Goal: Obtain resource: Download file/media

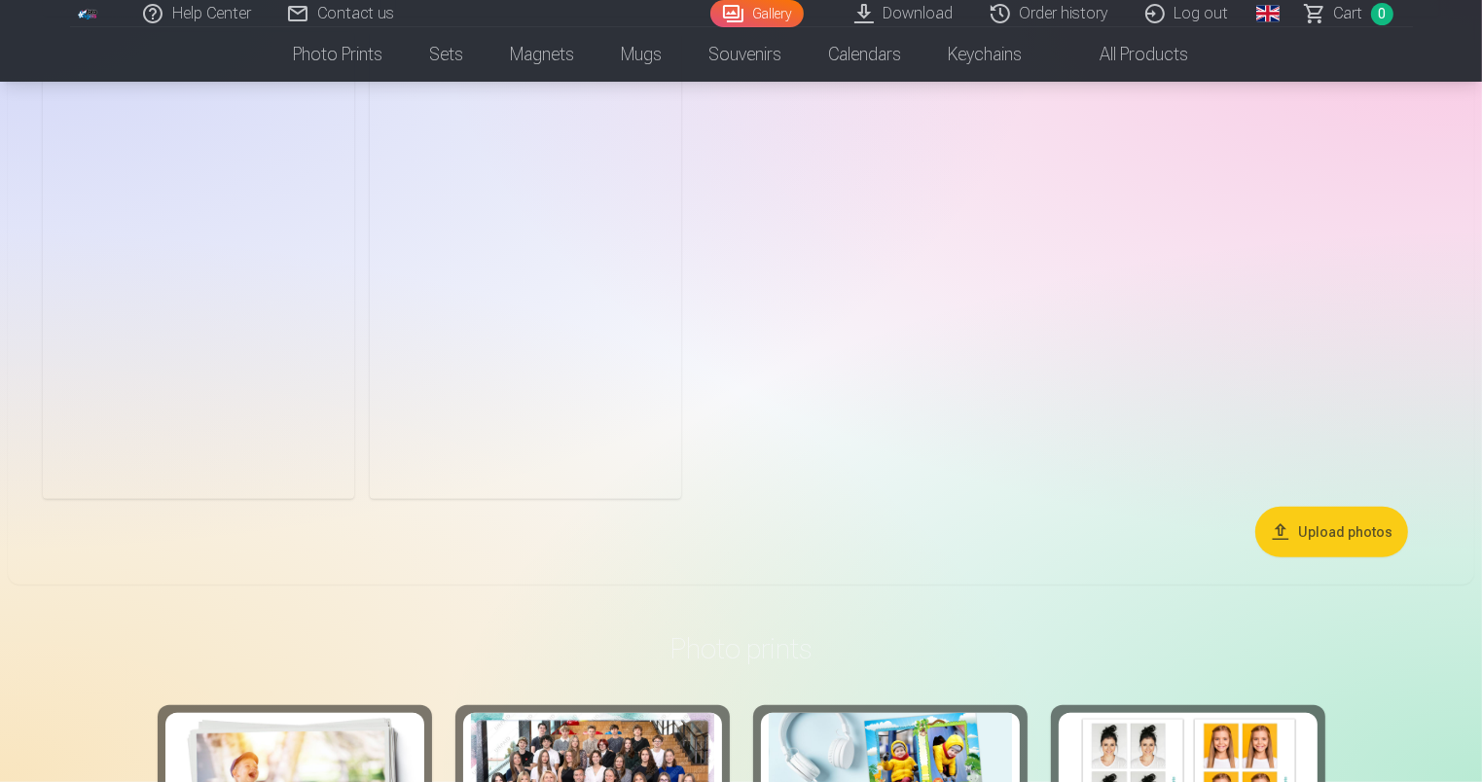
scroll to position [1193, 0]
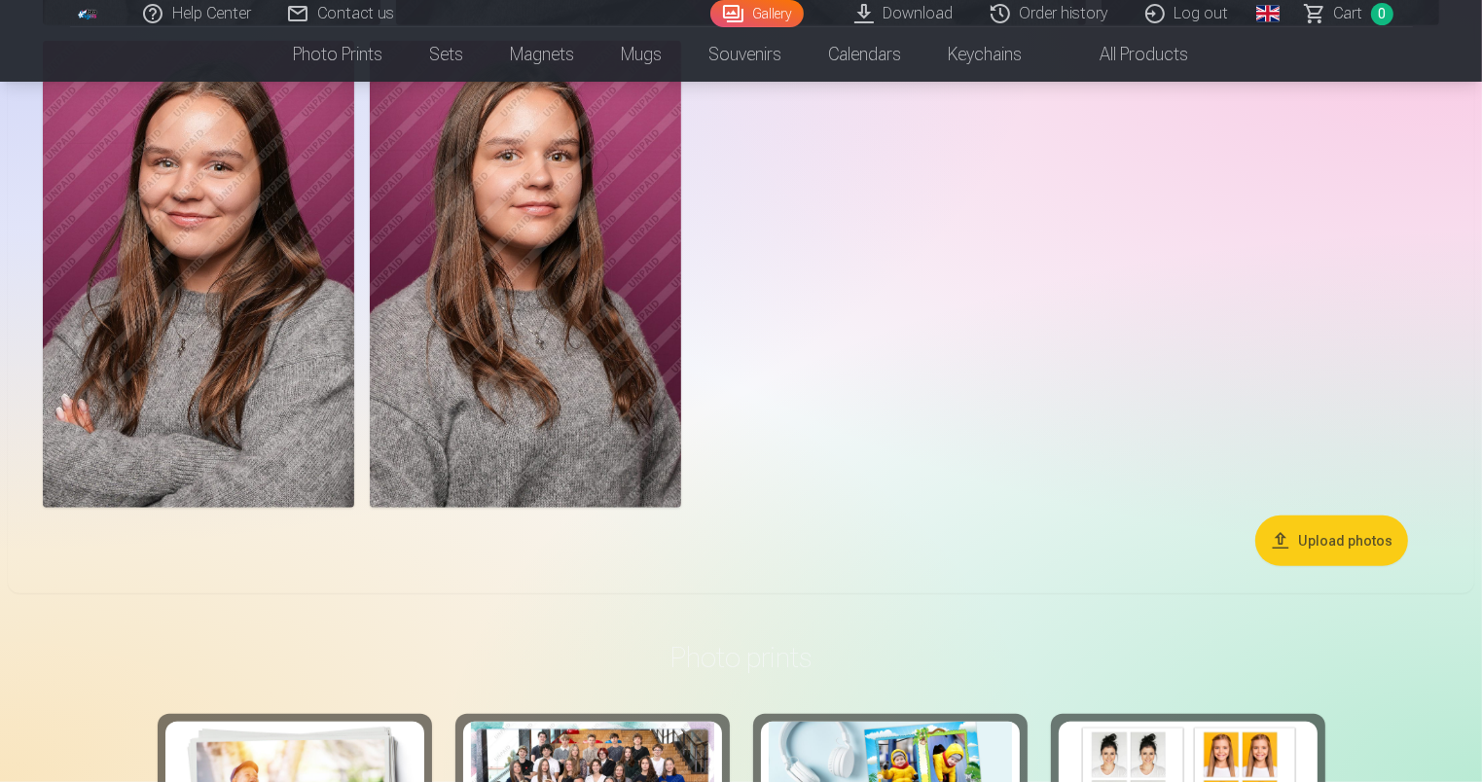
click at [1317, 539] on button "Upload photos" at bounding box center [1331, 541] width 153 height 51
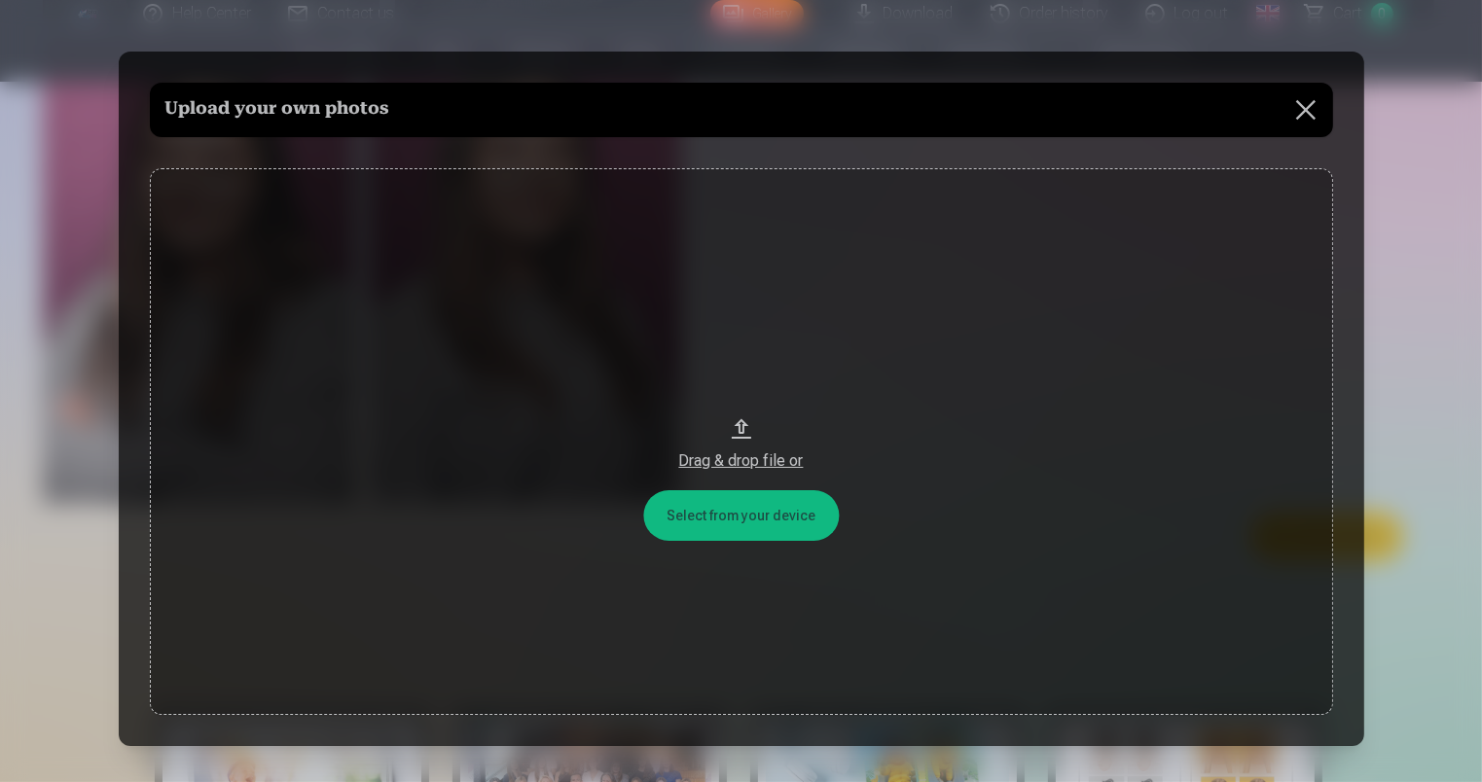
scroll to position [1194, 0]
click at [1302, 102] on button at bounding box center [1308, 110] width 54 height 54
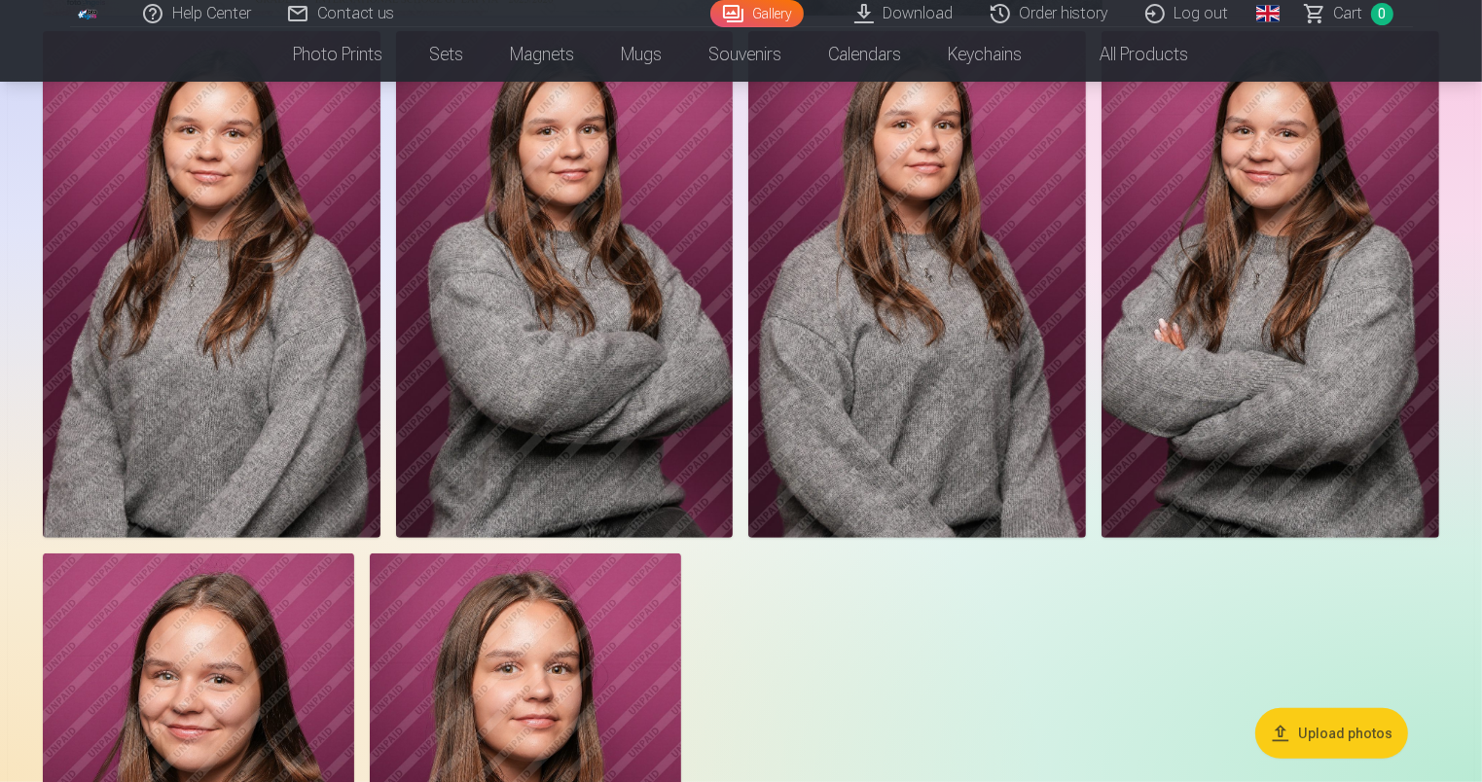
scroll to position [679, 0]
click at [893, 16] on link "Download" at bounding box center [905, 13] width 136 height 27
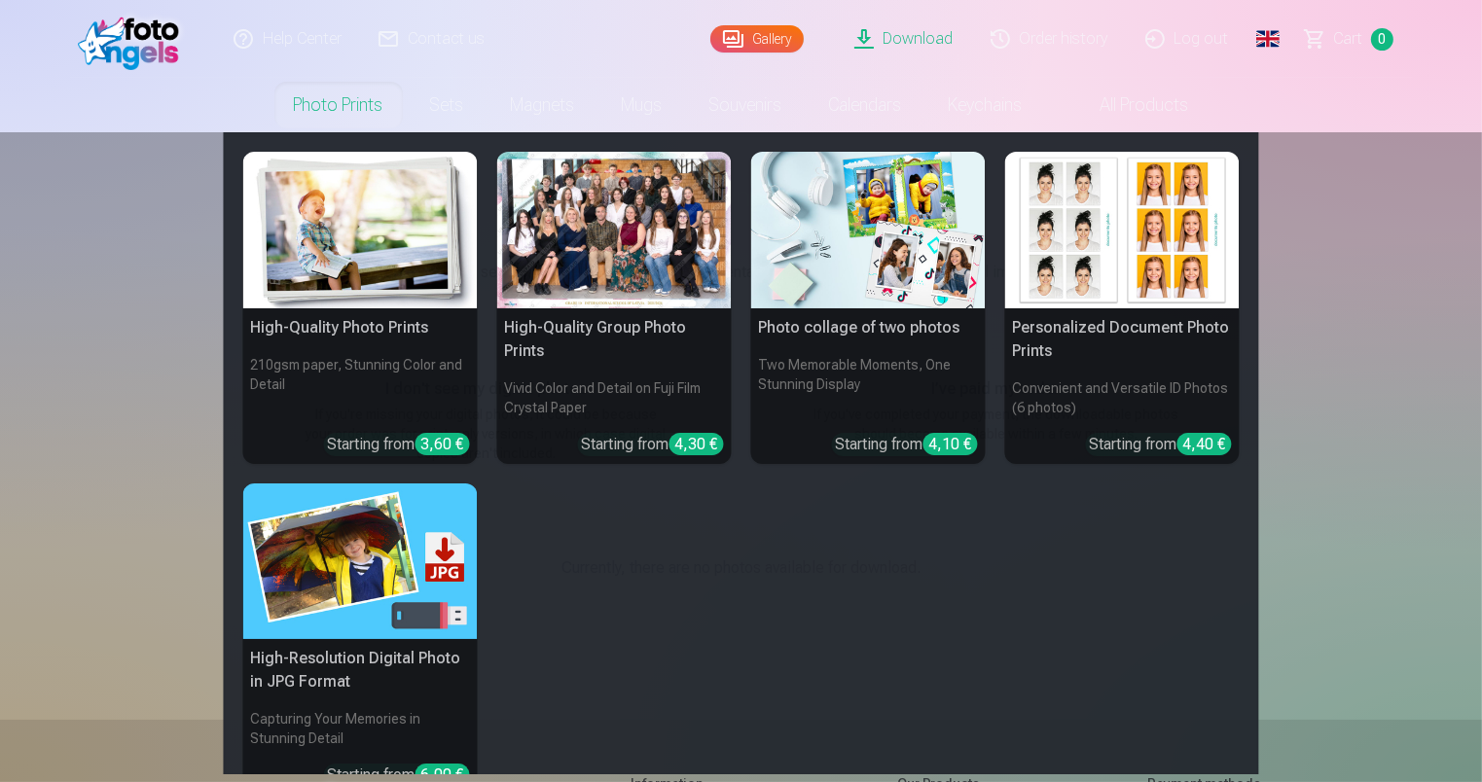
click at [804, 562] on div "High-Quality Photo Prints 210gsm paper, Stunning Color and Detail Starting from…" at bounding box center [741, 515] width 997 height 727
